Goal: Entertainment & Leisure: Consume media (video, audio)

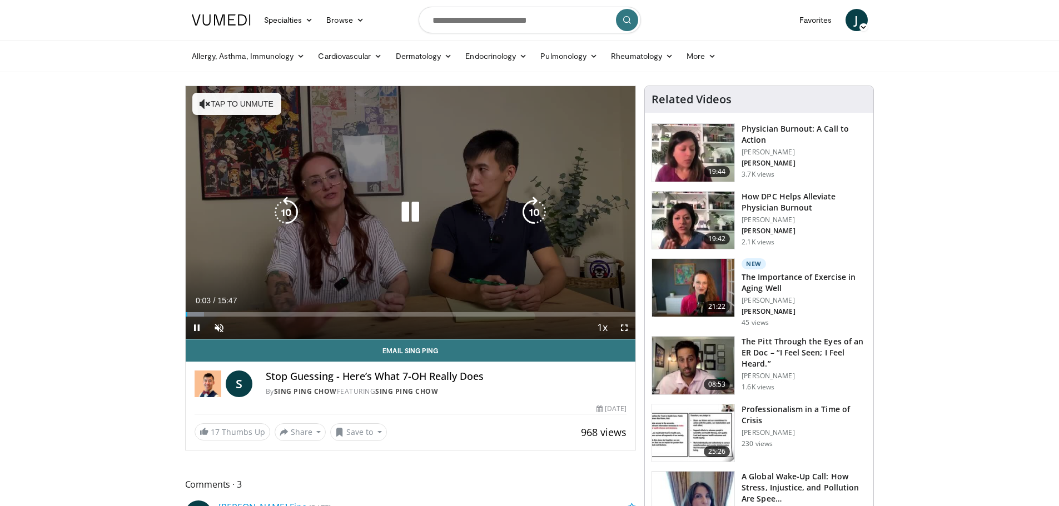
click at [252, 105] on button "Tap to unmute" at bounding box center [236, 104] width 89 height 22
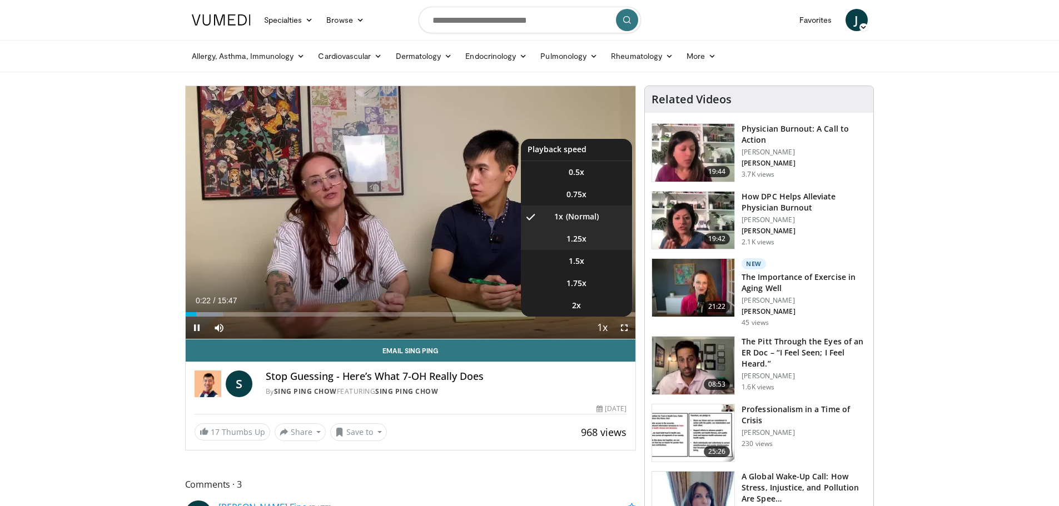
click at [601, 242] on li "1.25x" at bounding box center [576, 239] width 111 height 22
click at [586, 258] on li "1.5x" at bounding box center [576, 261] width 111 height 22
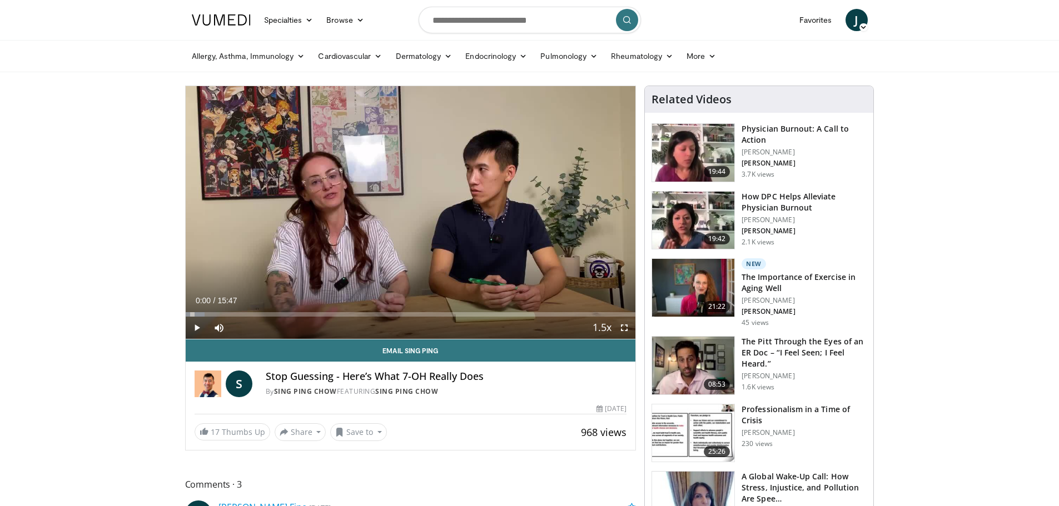
drag, startPoint x: 287, startPoint y: 315, endPoint x: 167, endPoint y: 312, distance: 119.5
click at [194, 325] on video-js "**********" at bounding box center [411, 212] width 450 height 253
drag, startPoint x: 232, startPoint y: 314, endPoint x: 207, endPoint y: 312, distance: 25.0
click at [208, 312] on div "Progress Bar" at bounding box center [208, 314] width 1 height 4
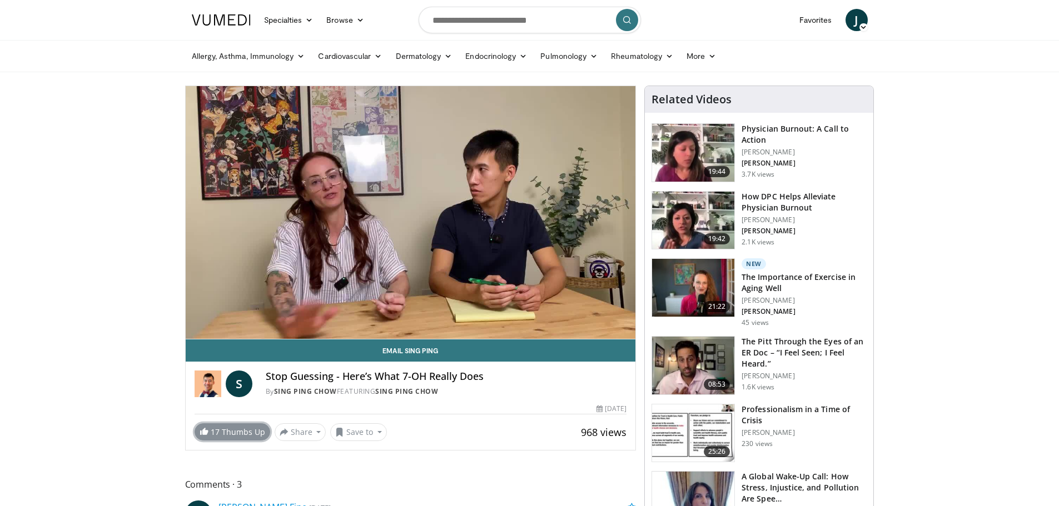
click at [240, 431] on link "17 Thumbs Up" at bounding box center [233, 432] width 76 height 17
